Goal: Book appointment/travel/reservation

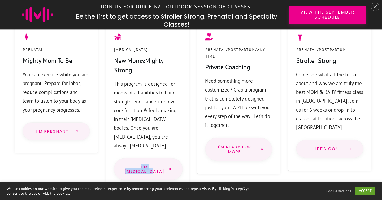
scroll to position [473, 0]
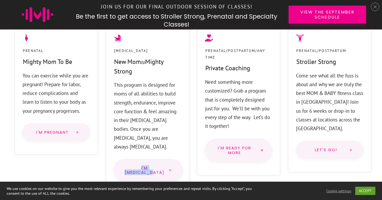
click at [334, 141] on link "Let's go!" at bounding box center [329, 150] width 67 height 18
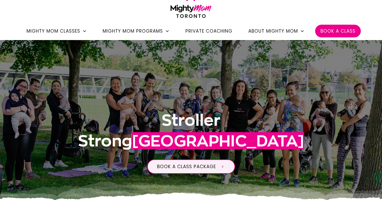
scroll to position [35, 0]
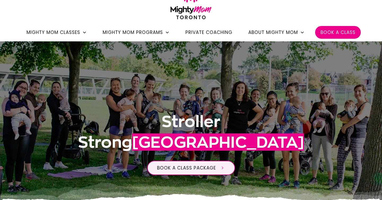
click at [321, 34] on span "Book a Class" at bounding box center [337, 32] width 35 height 9
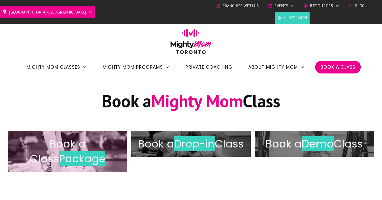
click at [90, 155] on span "Package" at bounding box center [82, 158] width 46 height 15
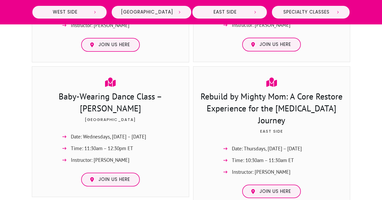
scroll to position [1022, 0]
click at [129, 177] on span "Join us here" at bounding box center [114, 180] width 32 height 6
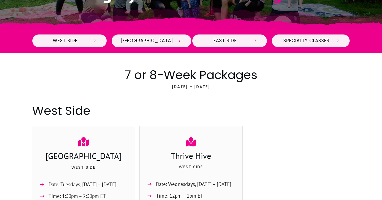
scroll to position [182, 0]
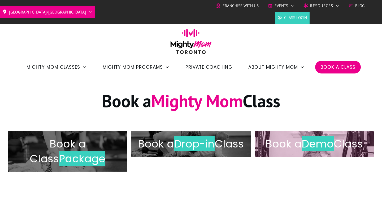
click at [296, 138] on span "Book a" at bounding box center [283, 143] width 36 height 15
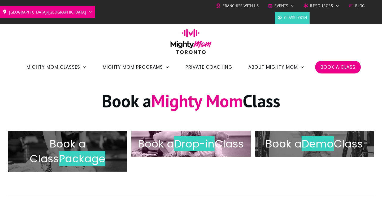
click at [177, 142] on h2 "Book a Drop-in Class" at bounding box center [191, 143] width 108 height 15
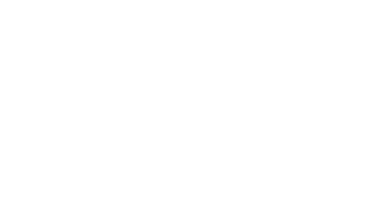
scroll to position [1001, 0]
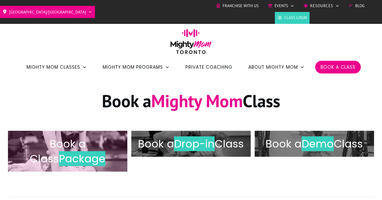
drag, startPoint x: 0, startPoint y: 0, endPoint x: 63, endPoint y: 147, distance: 160.2
click at [63, 147] on span "Book a Class" at bounding box center [58, 151] width 56 height 30
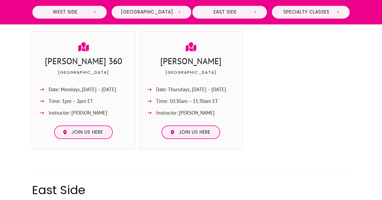
scroll to position [451, 0]
